Goal: Task Accomplishment & Management: Use online tool/utility

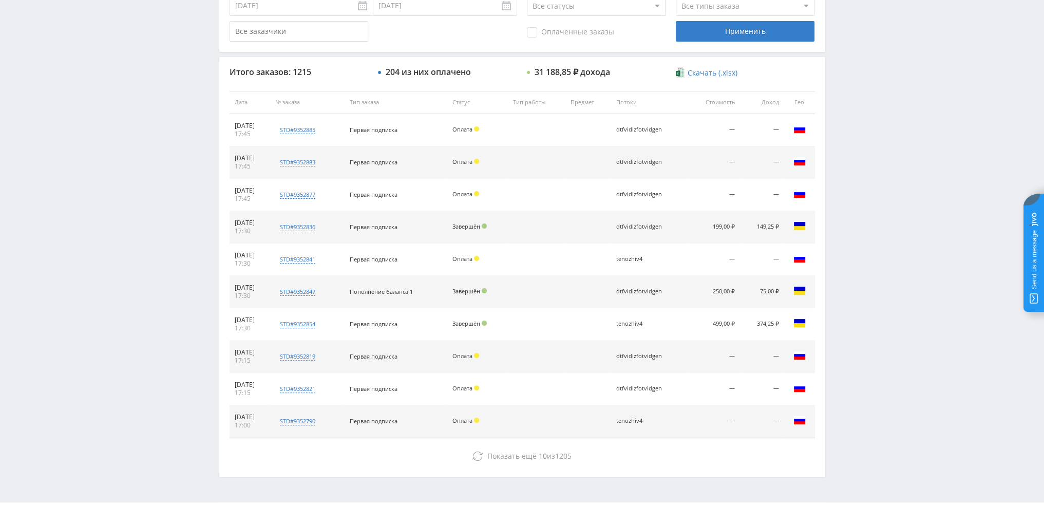
scroll to position [355, 0]
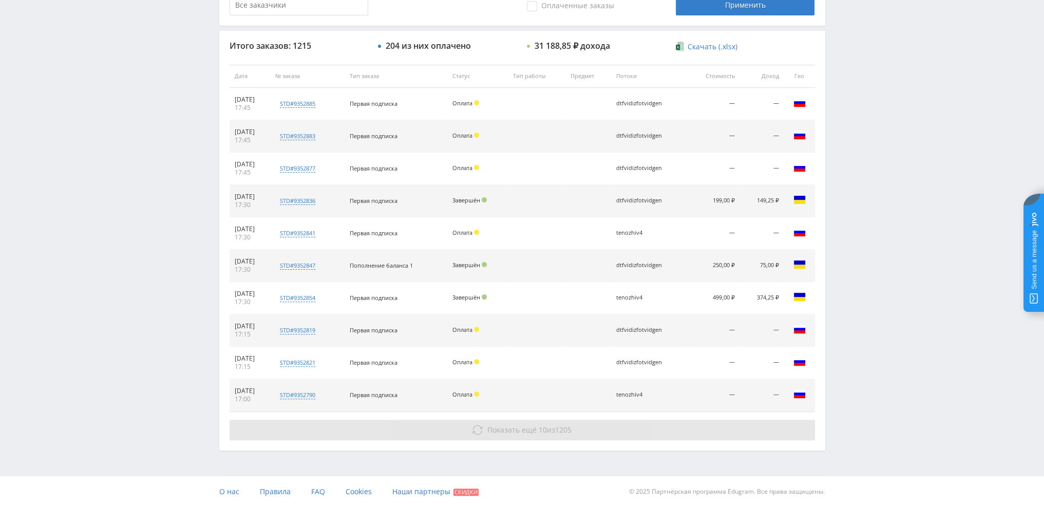
click at [504, 423] on button "Показать ещё 10 из 1205" at bounding box center [522, 430] width 585 height 21
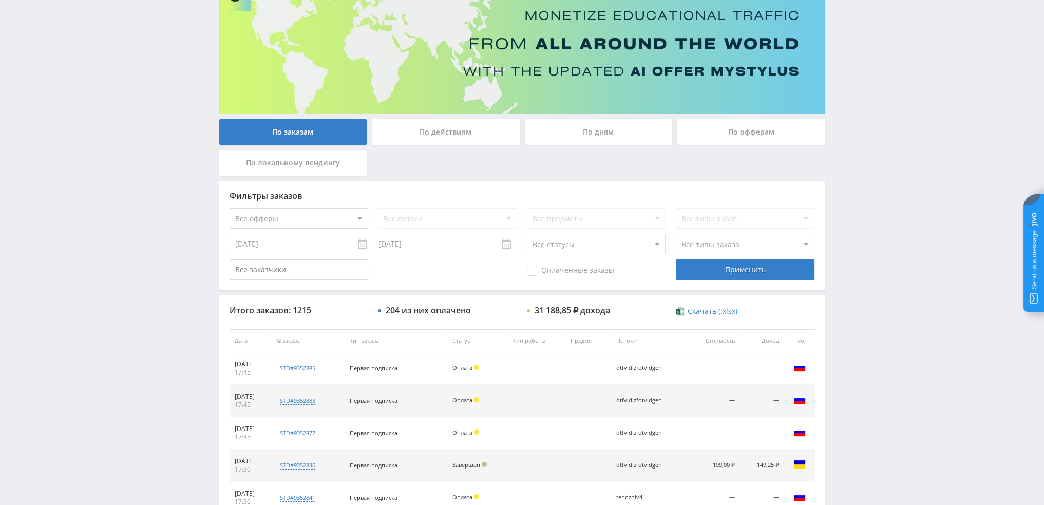
scroll to position [0, 0]
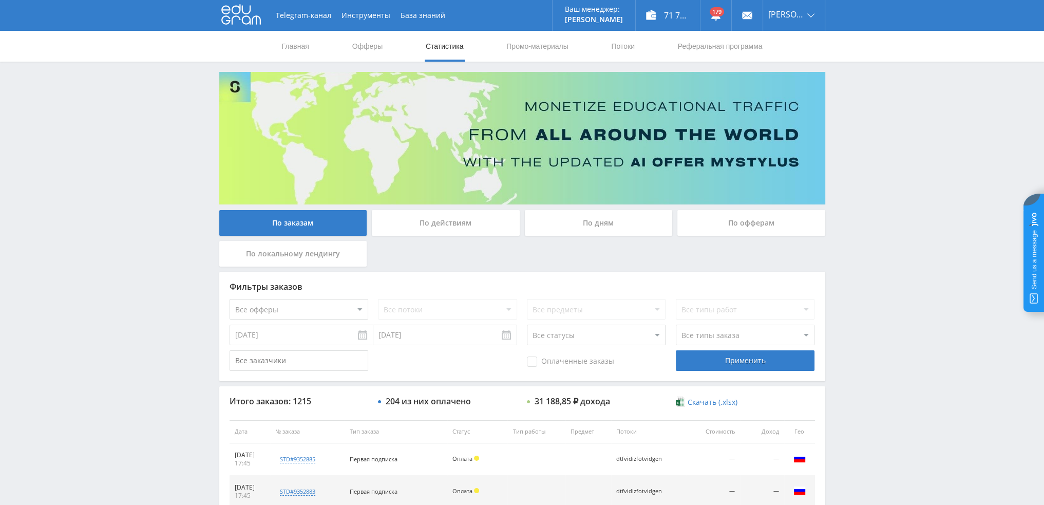
click at [582, 227] on div "По дням" at bounding box center [599, 223] width 148 height 26
click at [0, 0] on input "По дням" at bounding box center [0, 0] width 0 height 0
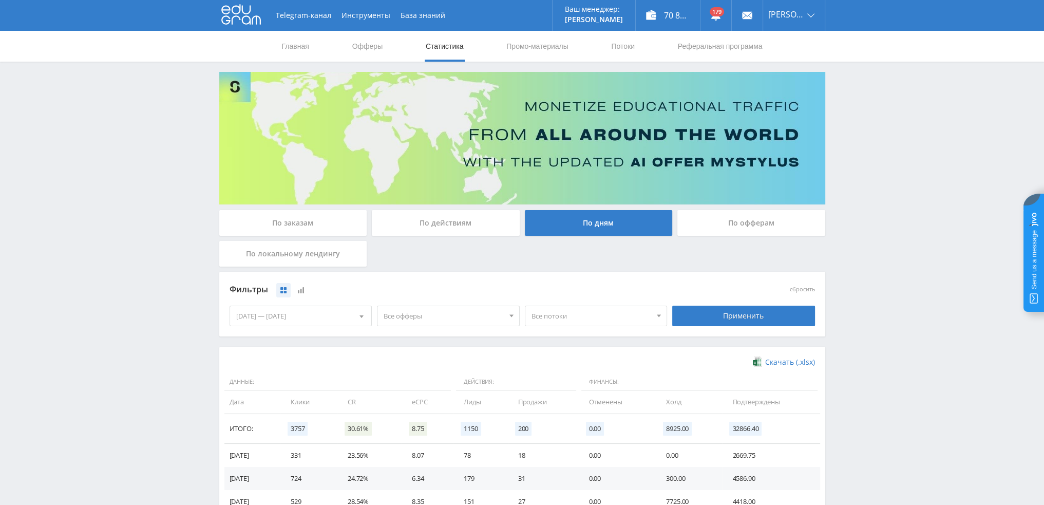
click at [453, 320] on span "Все офферы" at bounding box center [444, 316] width 120 height 20
click at [408, 353] on button "MyStylus" at bounding box center [448, 349] width 142 height 14
click at [416, 364] on button "MyStylus - Revshare" at bounding box center [448, 363] width 142 height 14
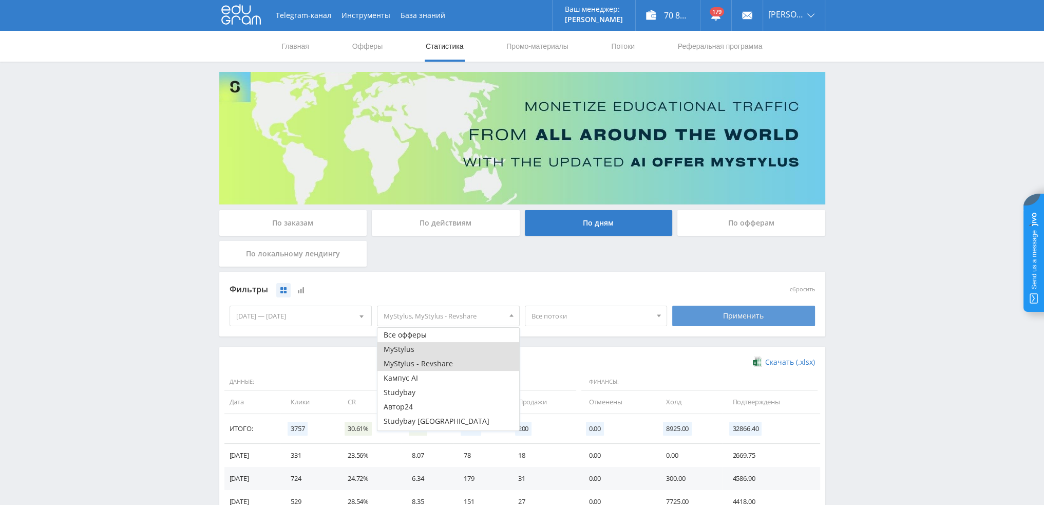
click at [728, 312] on div "Применить" at bounding box center [743, 316] width 143 height 21
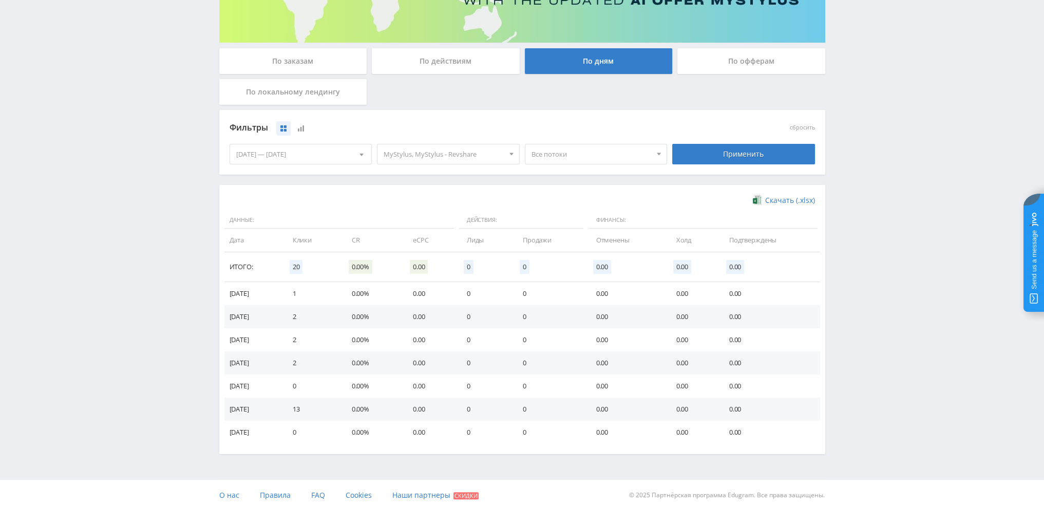
scroll to position [166, 0]
